Goal: Information Seeking & Learning: Compare options

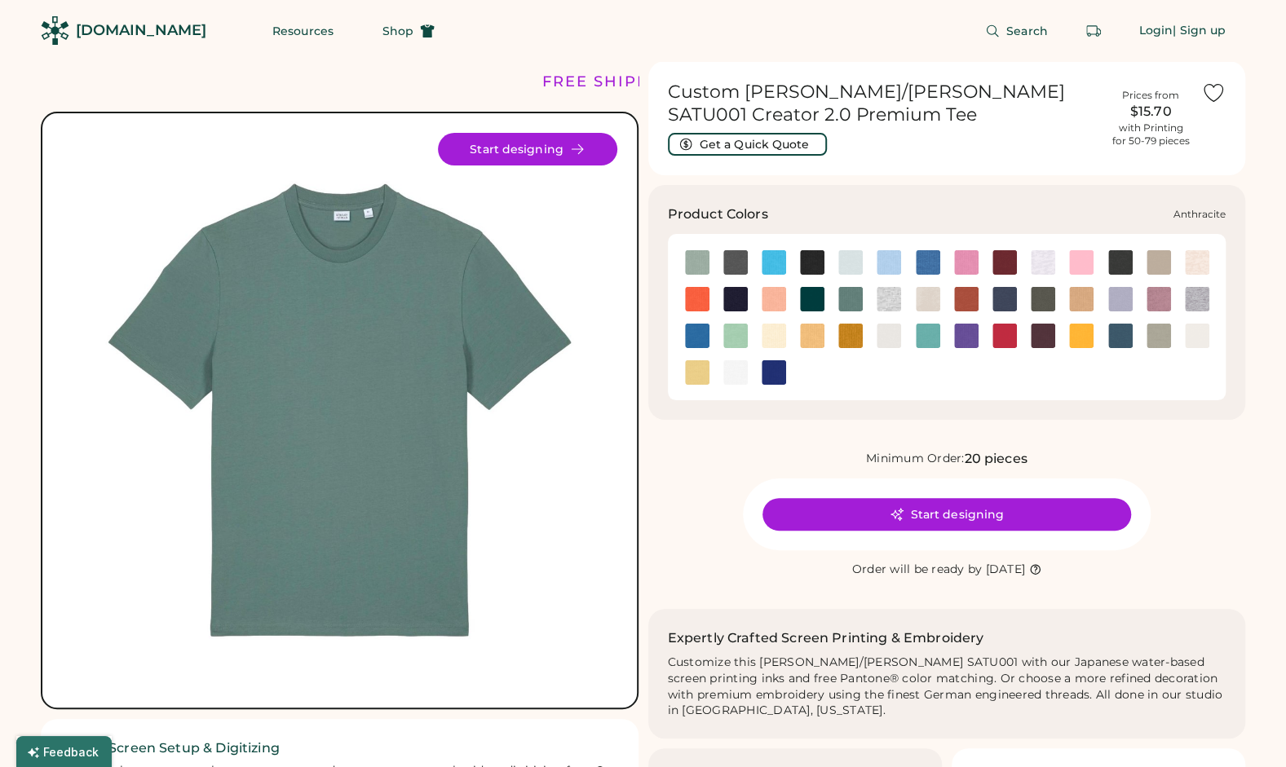
click at [731, 265] on img at bounding box center [735, 262] width 24 height 24
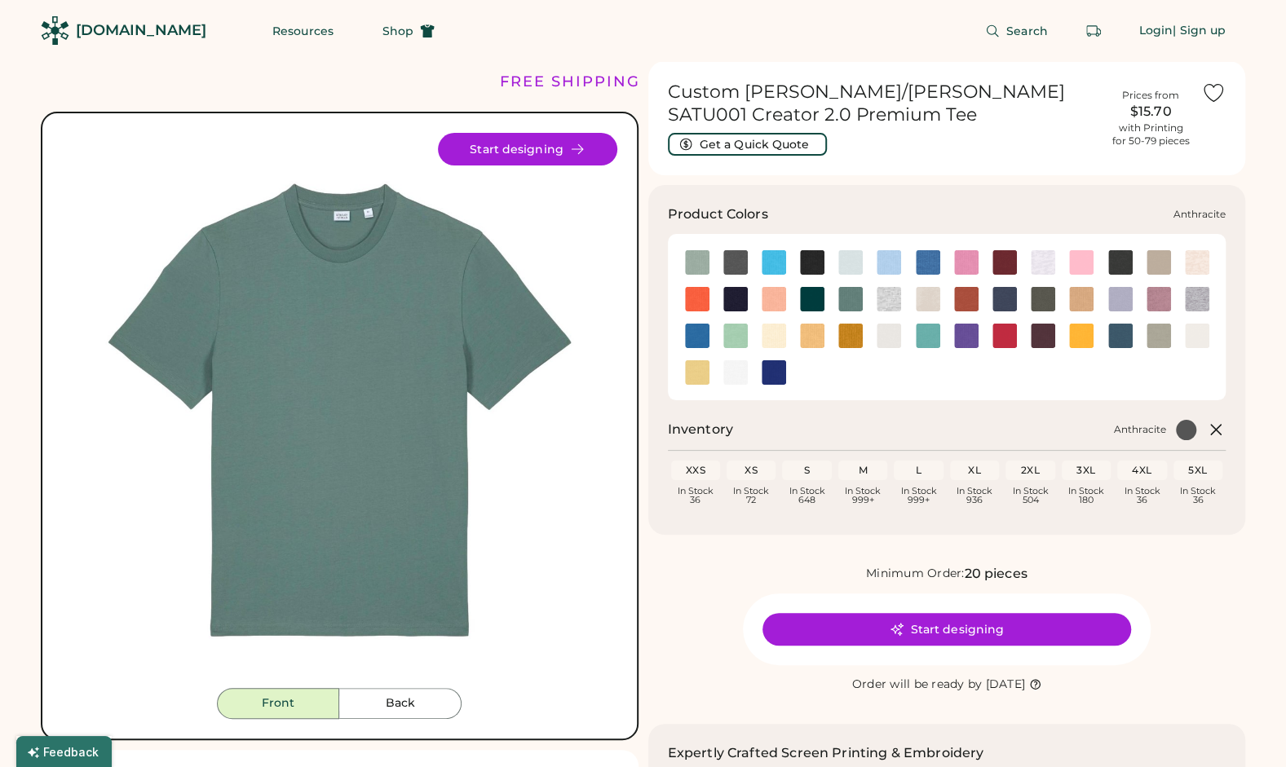
click at [731, 265] on img at bounding box center [735, 262] width 24 height 24
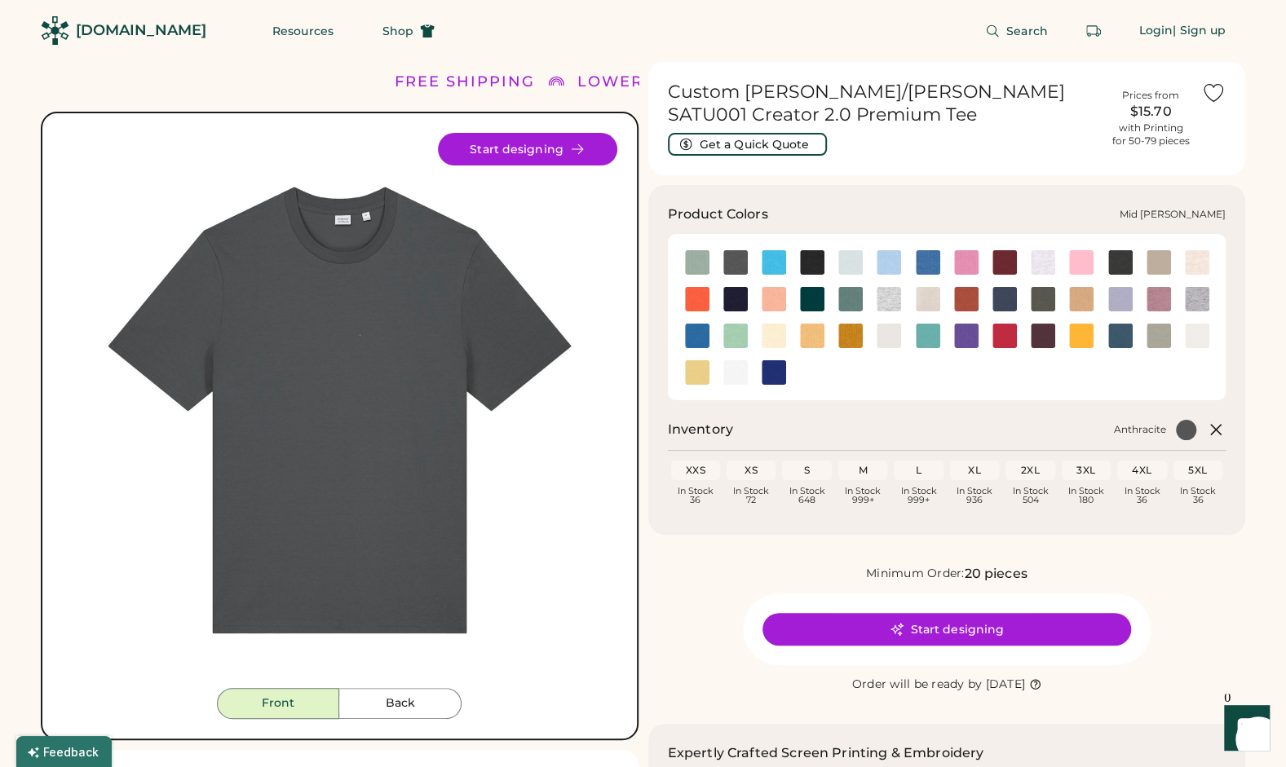
click at [1198, 300] on img at bounding box center [1197, 299] width 24 height 24
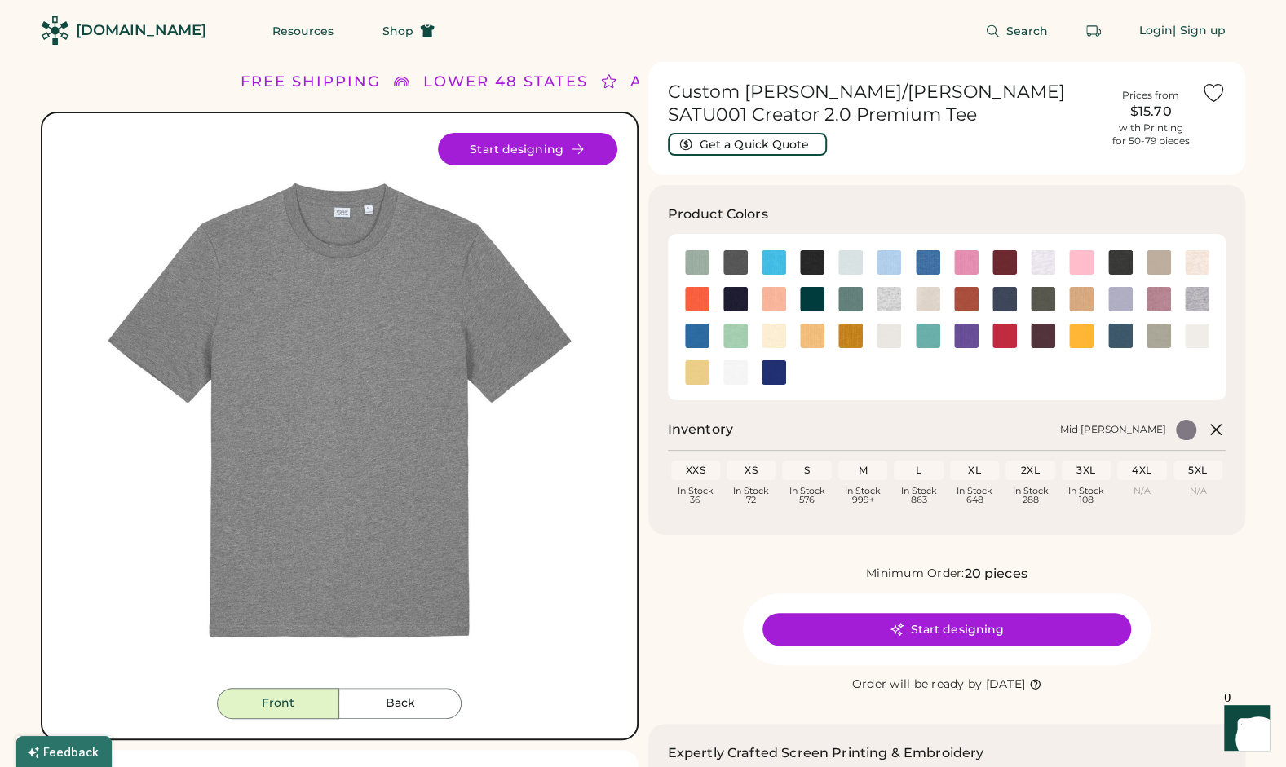
click at [367, 406] on img at bounding box center [339, 410] width 555 height 555
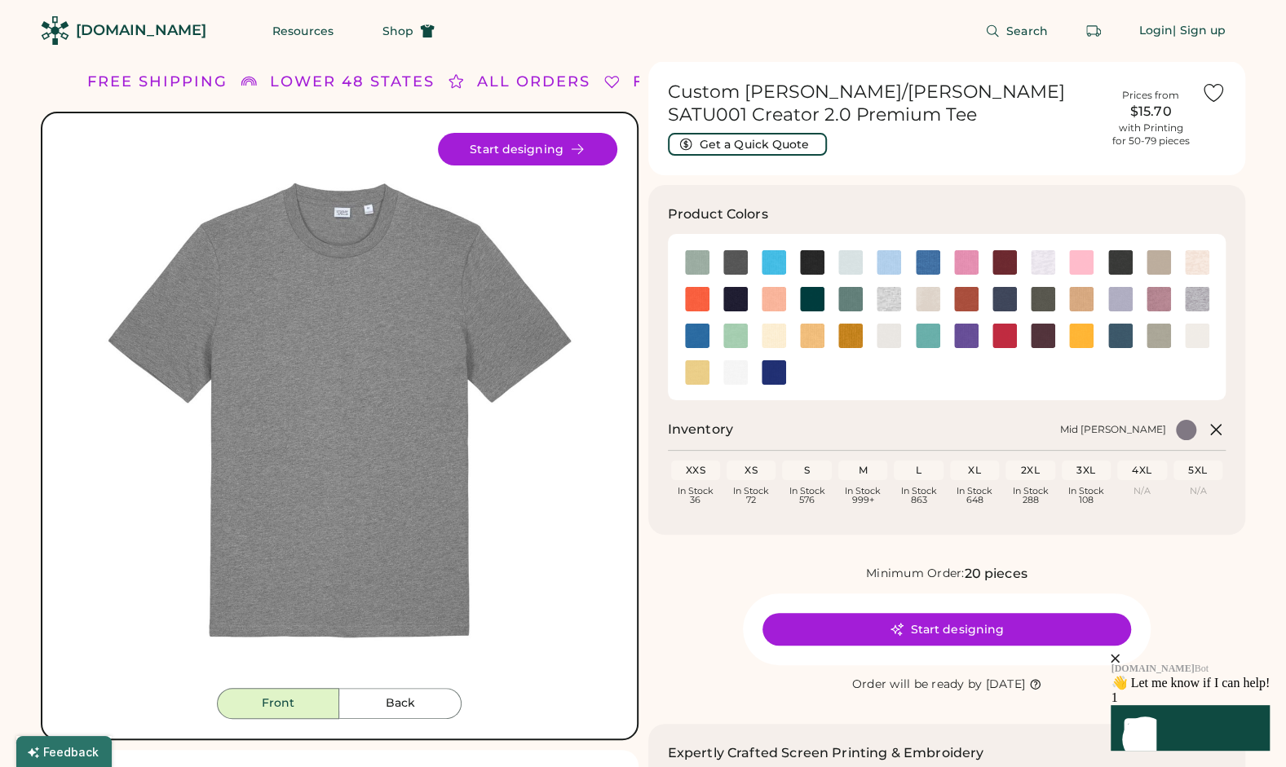
scroll to position [408, 0]
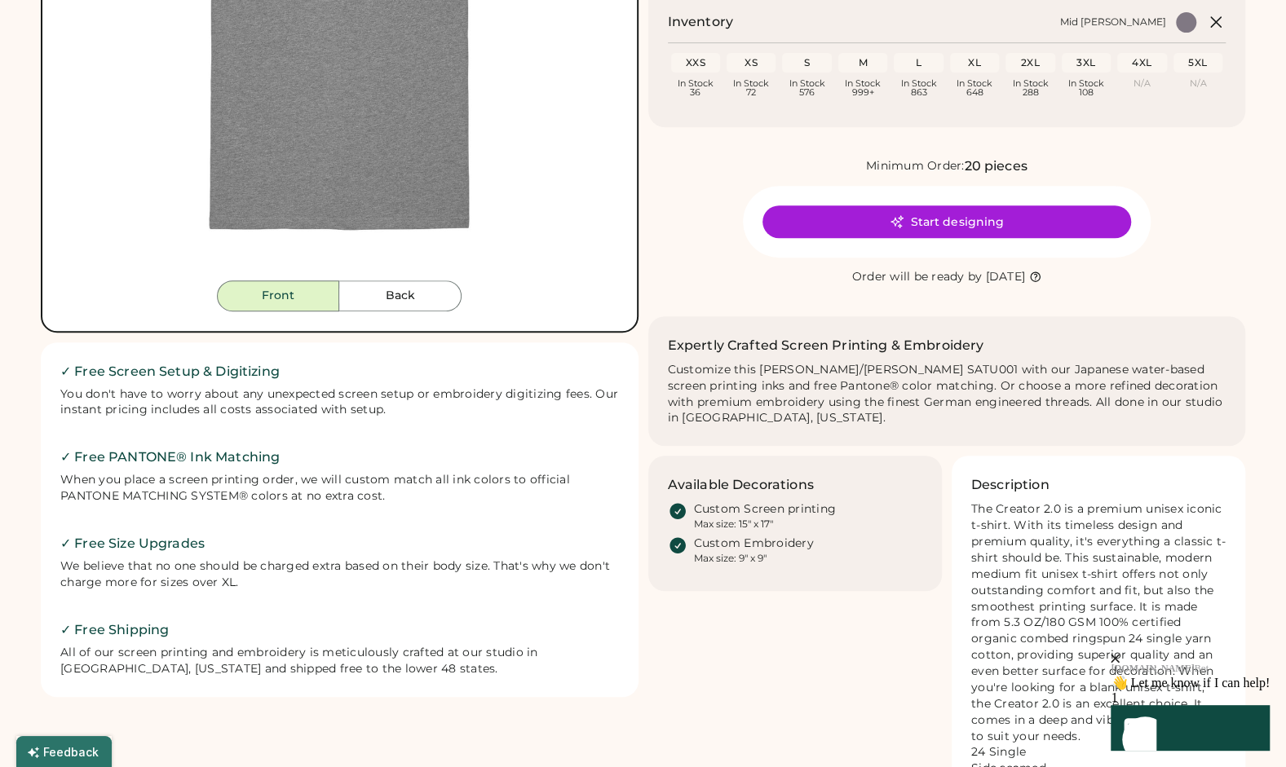
click at [1120, 654] on icon "close" at bounding box center [1115, 658] width 9 height 9
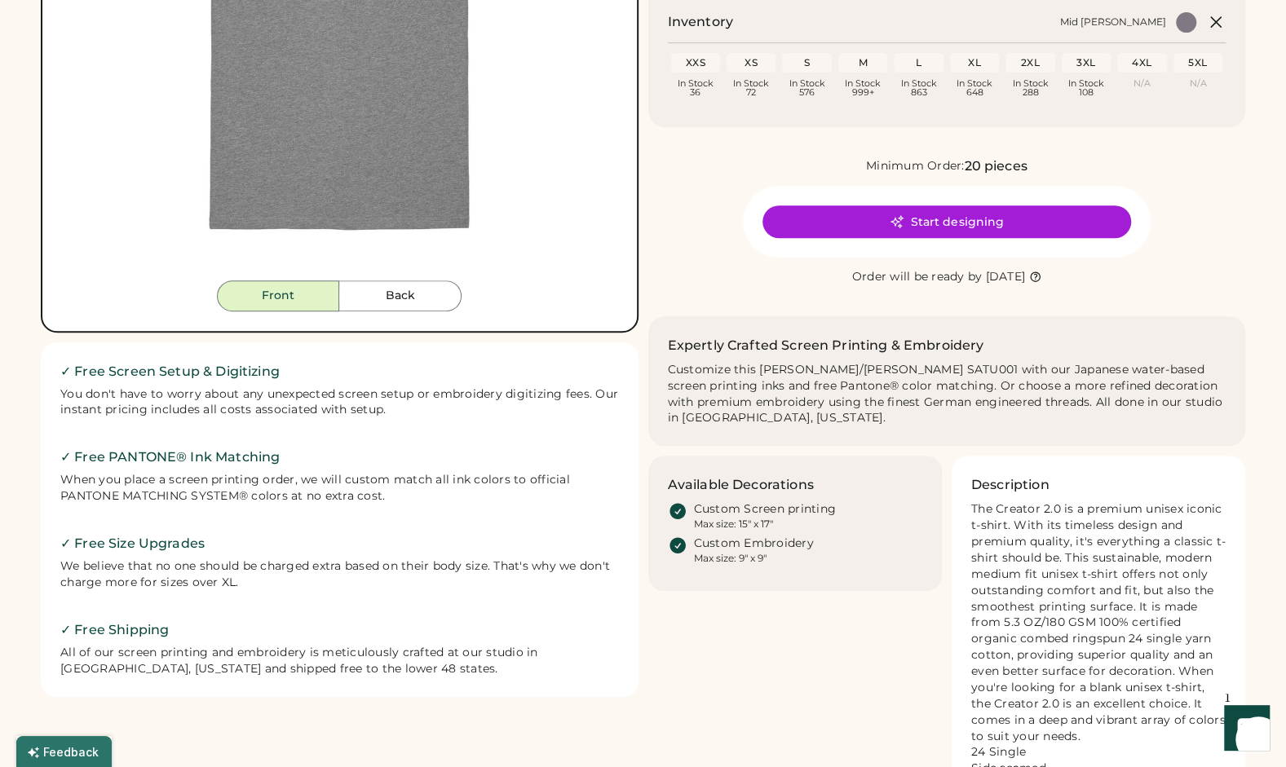
scroll to position [0, 0]
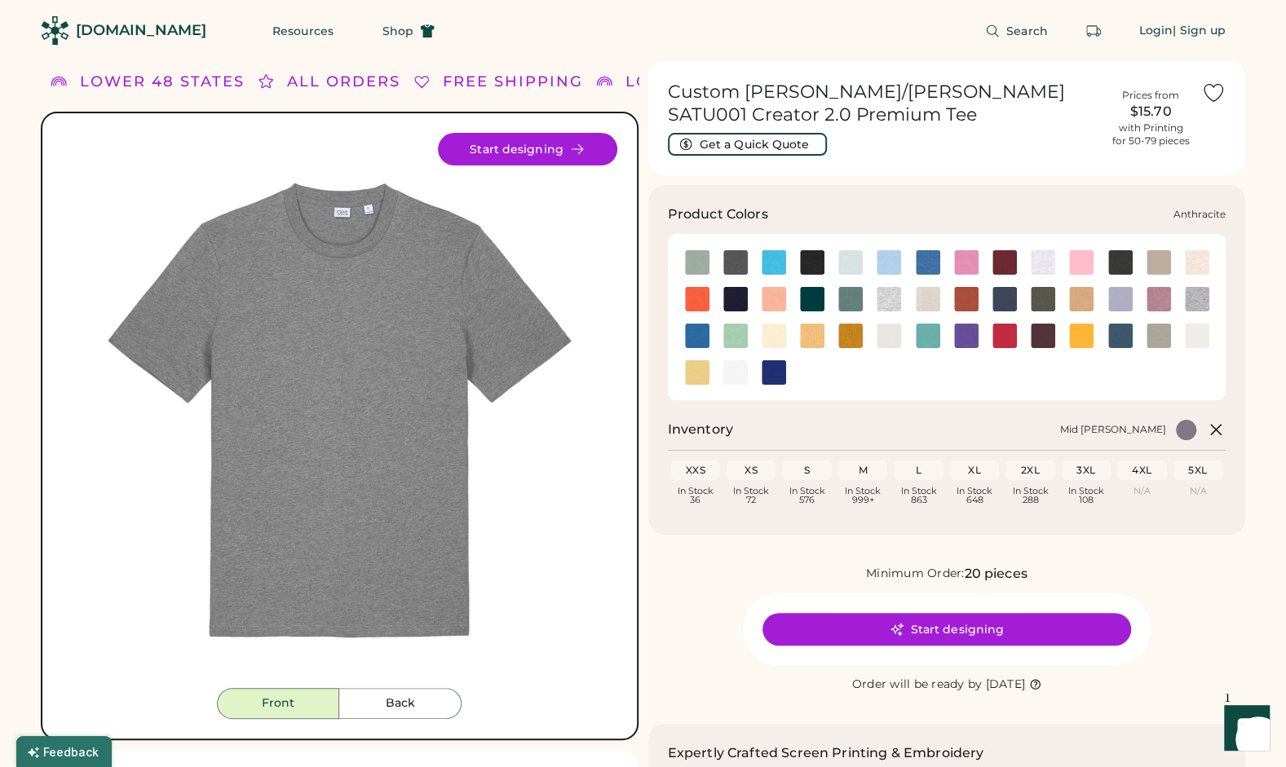
click at [731, 255] on img at bounding box center [735, 262] width 24 height 24
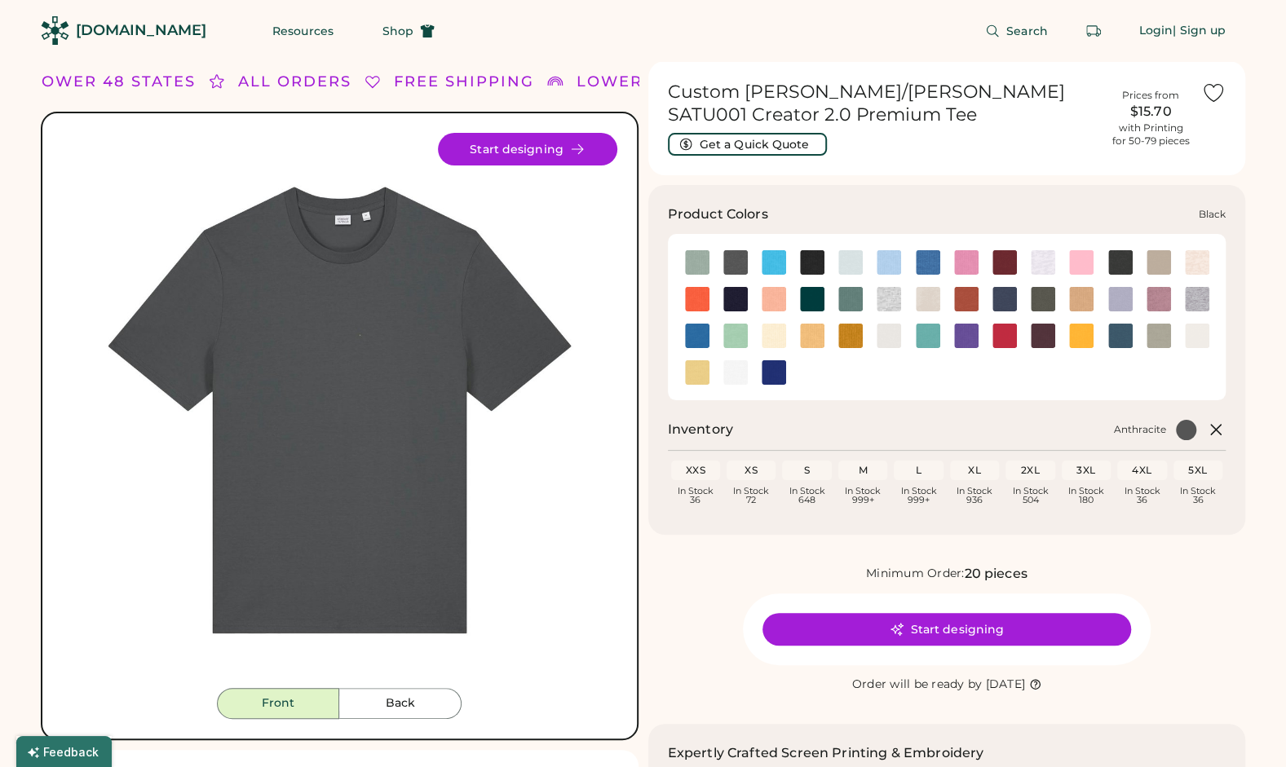
click at [811, 259] on img at bounding box center [812, 262] width 24 height 24
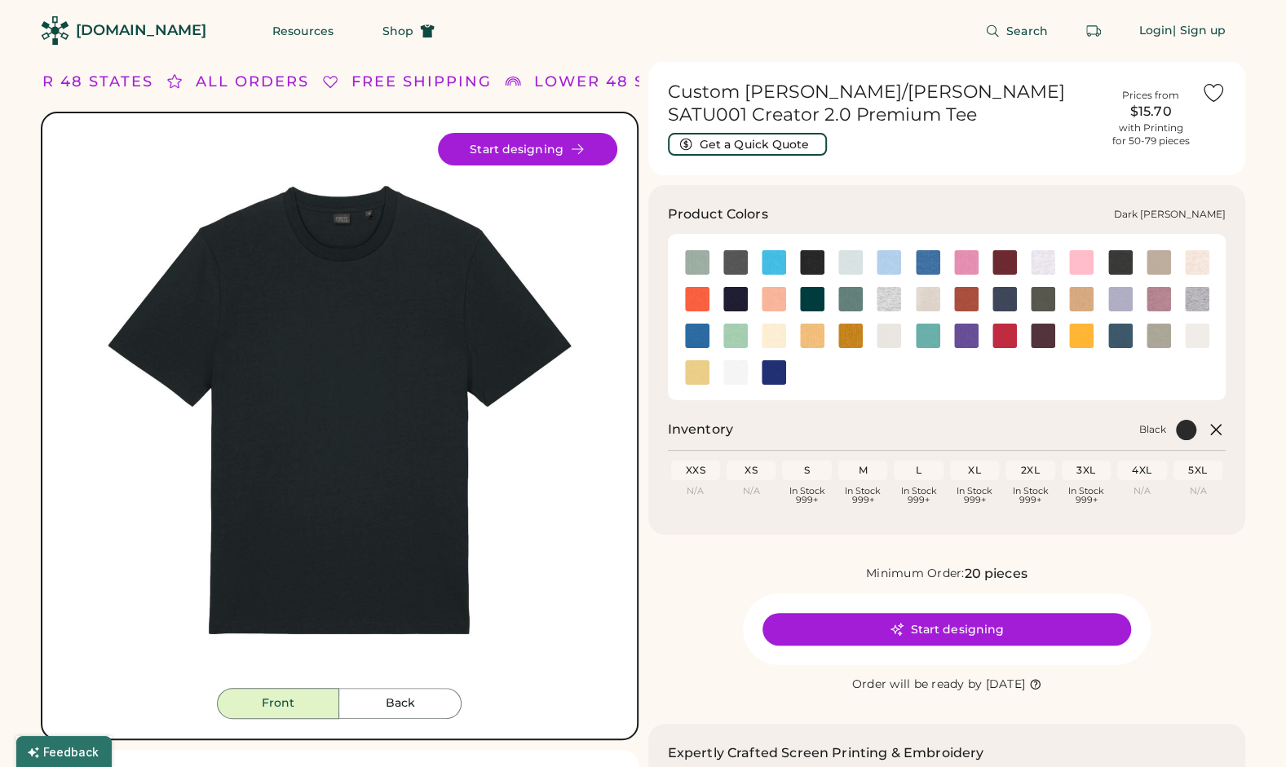
click at [1113, 264] on img at bounding box center [1120, 262] width 24 height 24
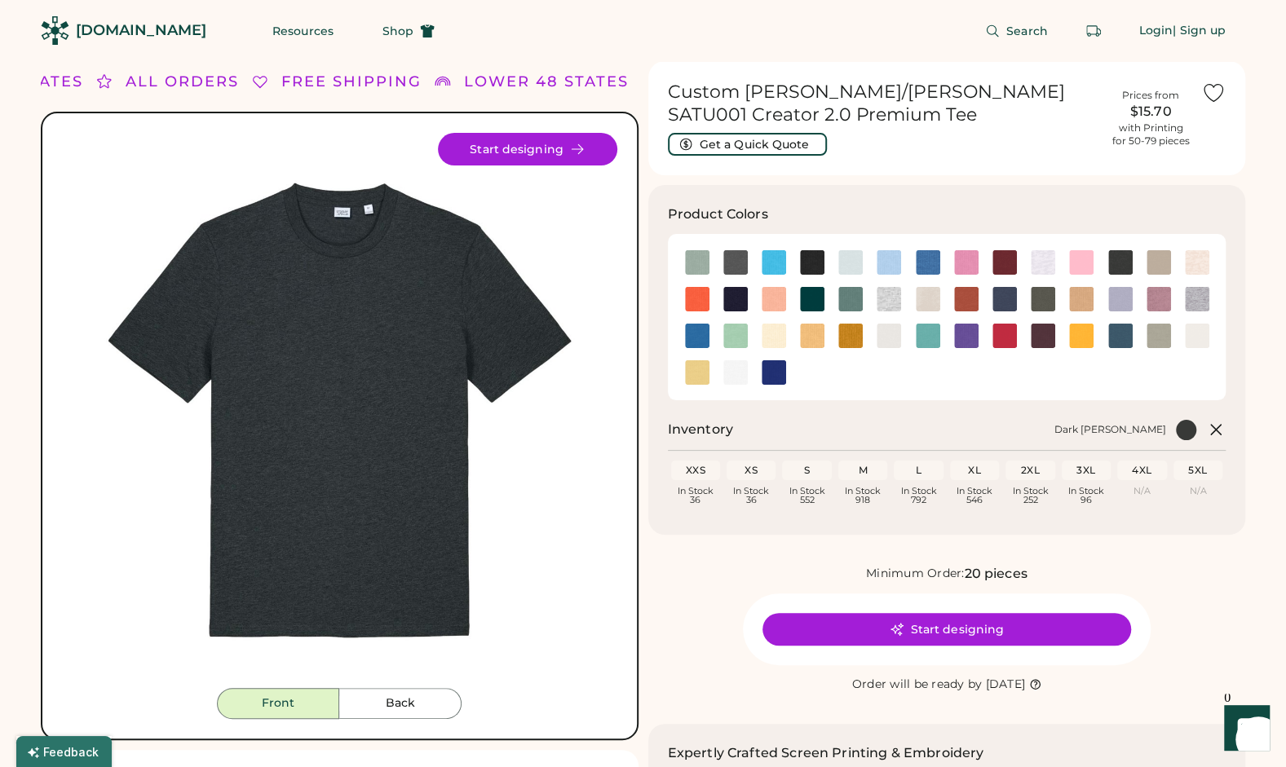
click at [321, 370] on img at bounding box center [339, 410] width 555 height 555
